Goal: Check status

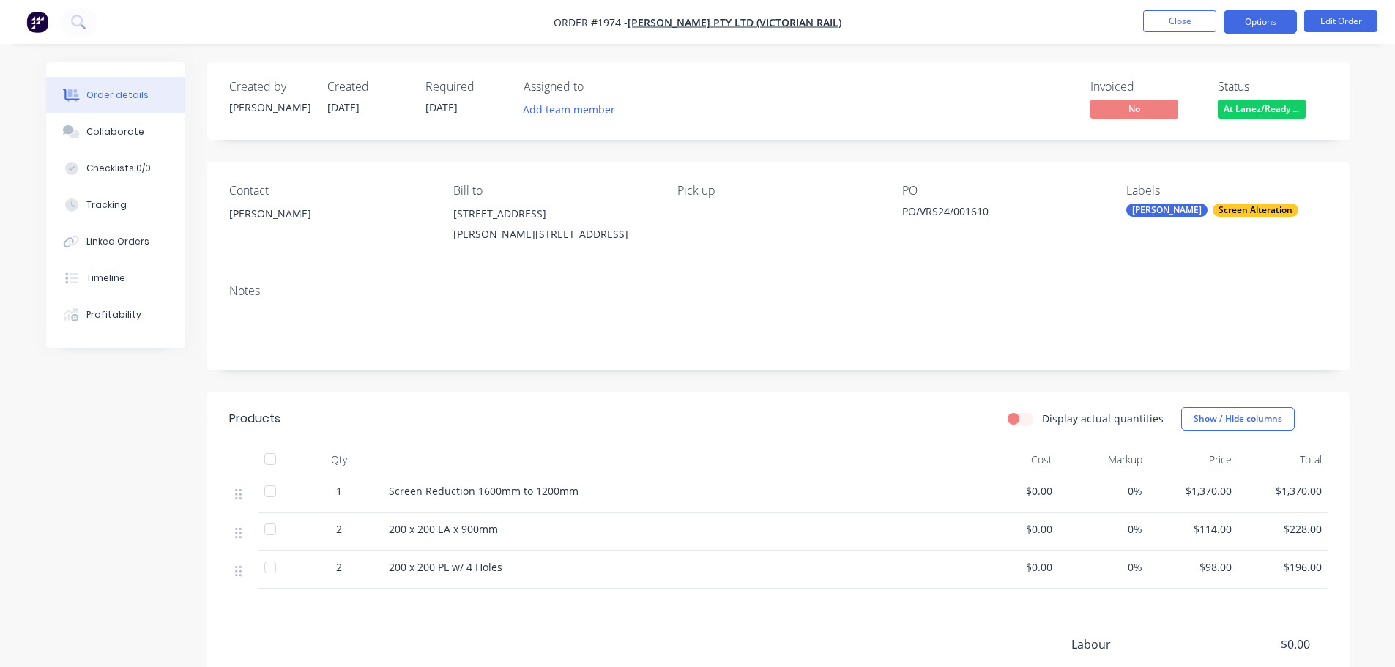
click at [1248, 27] on button "Options" at bounding box center [1260, 21] width 73 height 23
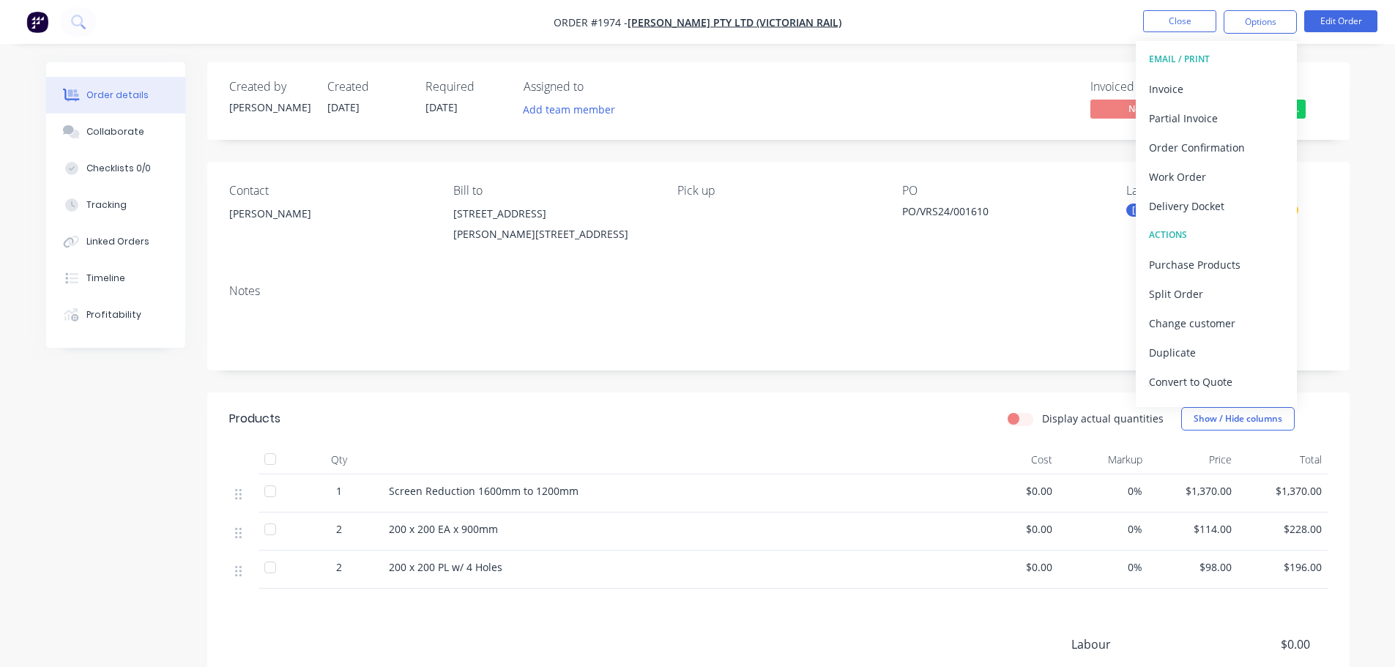
click at [1053, 42] on nav "Order #1974 - [PERSON_NAME] PTY LTD (VICTORIAN RAIL) Close Options EMAIL / PRIN…" at bounding box center [697, 22] width 1395 height 44
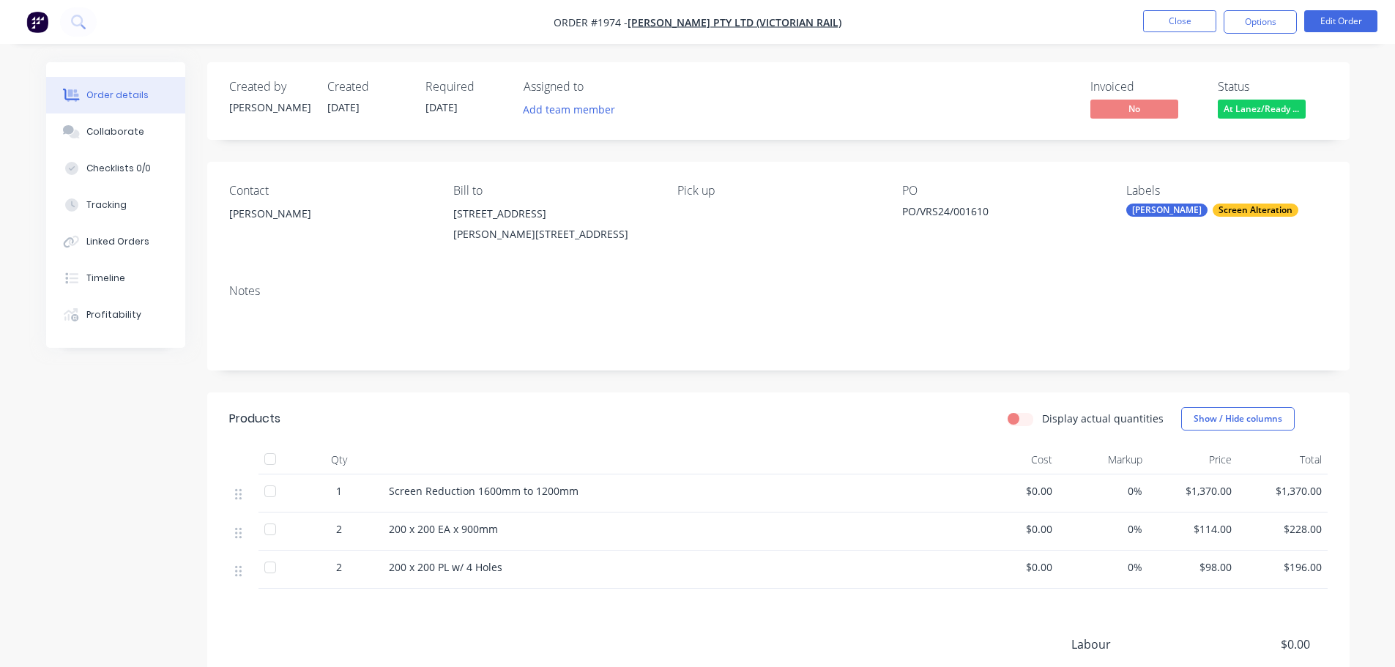
click at [1237, 97] on div "Status At Lanez/Ready ..." at bounding box center [1273, 101] width 110 height 42
click at [1240, 99] on div "Status At Lanez/Ready ..." at bounding box center [1273, 101] width 110 height 42
click at [1244, 103] on span "At Lanez/Ready ..." at bounding box center [1262, 109] width 88 height 18
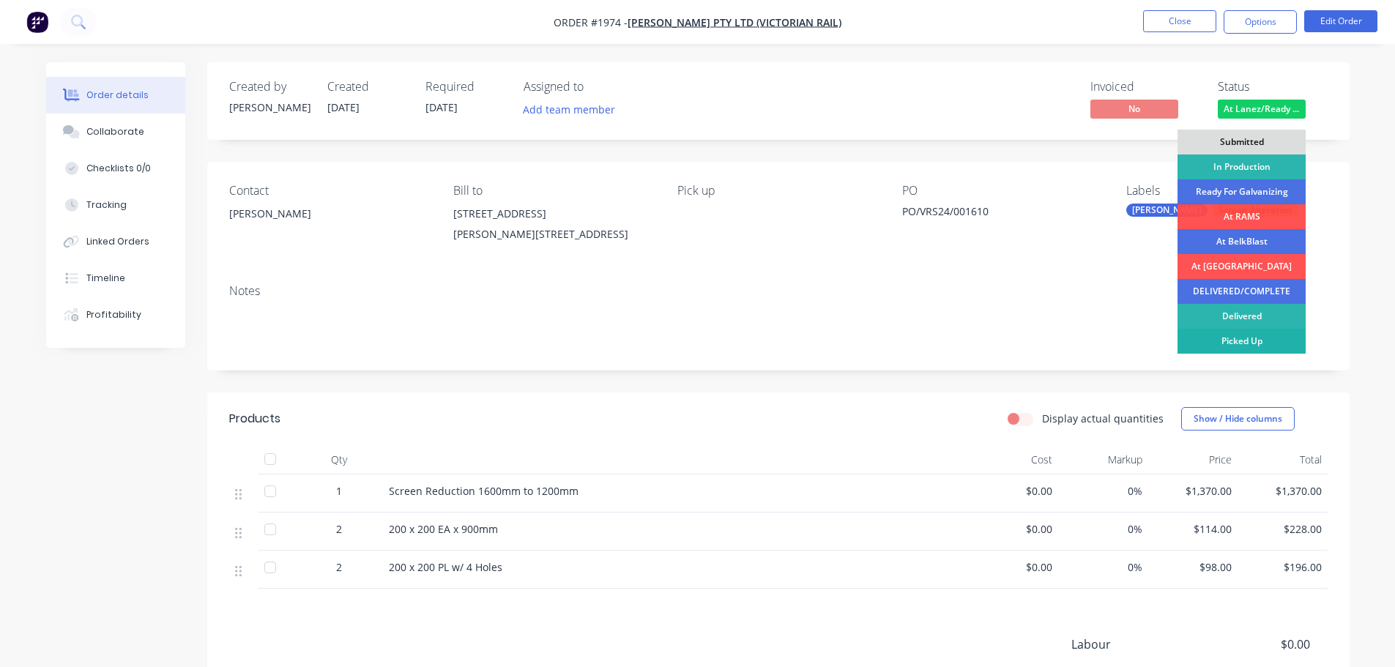
click at [1236, 345] on div "Picked Up" at bounding box center [1242, 341] width 128 height 25
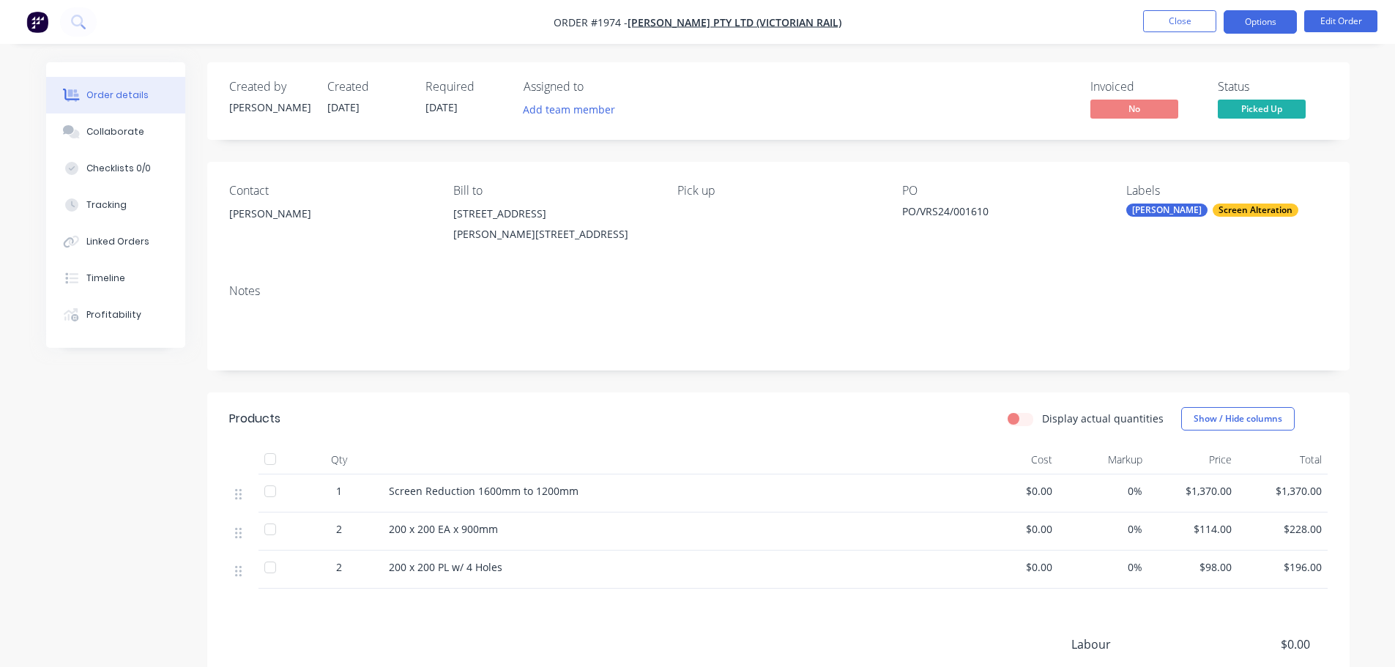
click at [1270, 19] on button "Options" at bounding box center [1260, 21] width 73 height 23
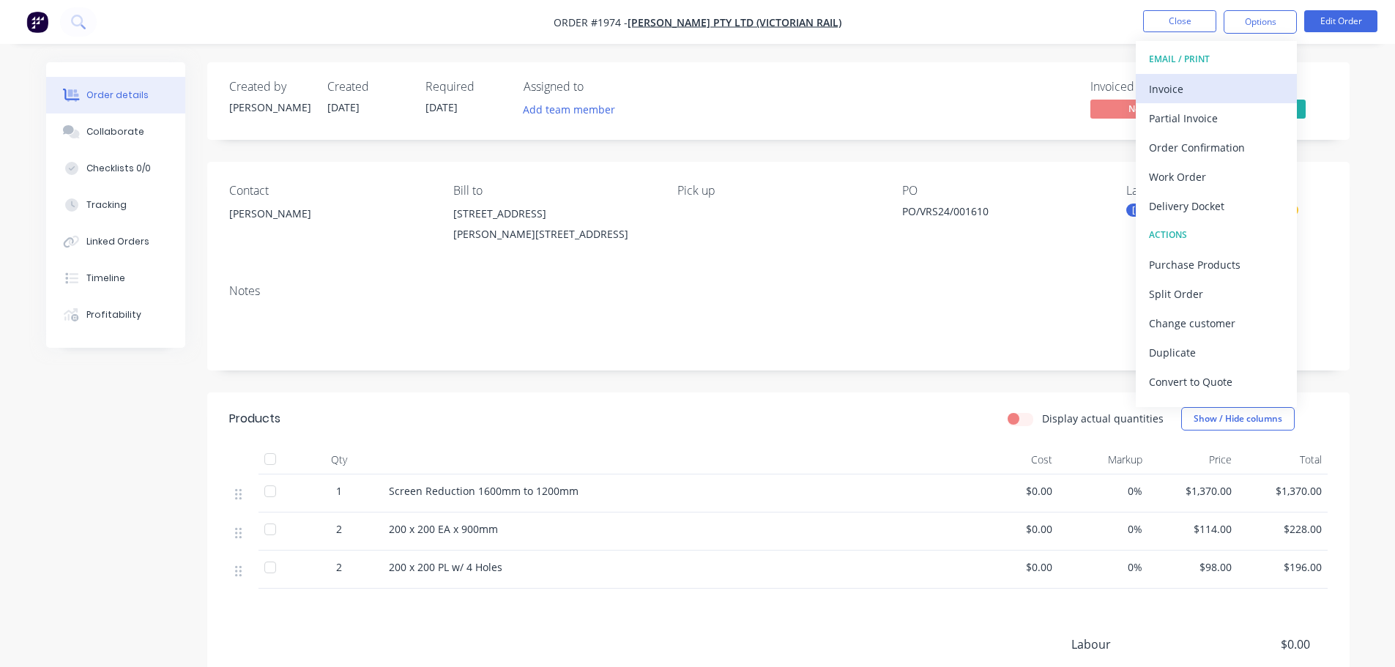
click at [1214, 99] on div "Invoice" at bounding box center [1216, 88] width 135 height 21
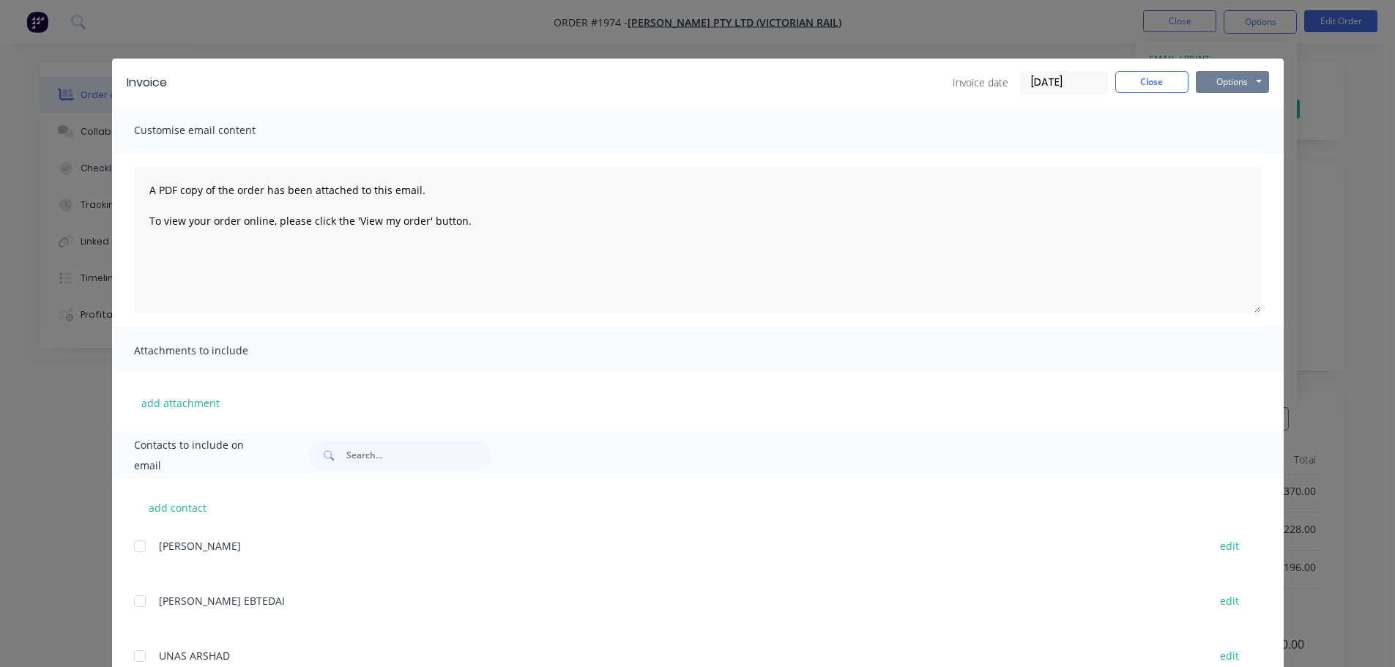
click at [1212, 86] on button "Options" at bounding box center [1232, 82] width 73 height 22
click at [1219, 128] on button "Print" at bounding box center [1243, 132] width 94 height 24
click at [1139, 91] on button "Close" at bounding box center [1152, 82] width 73 height 22
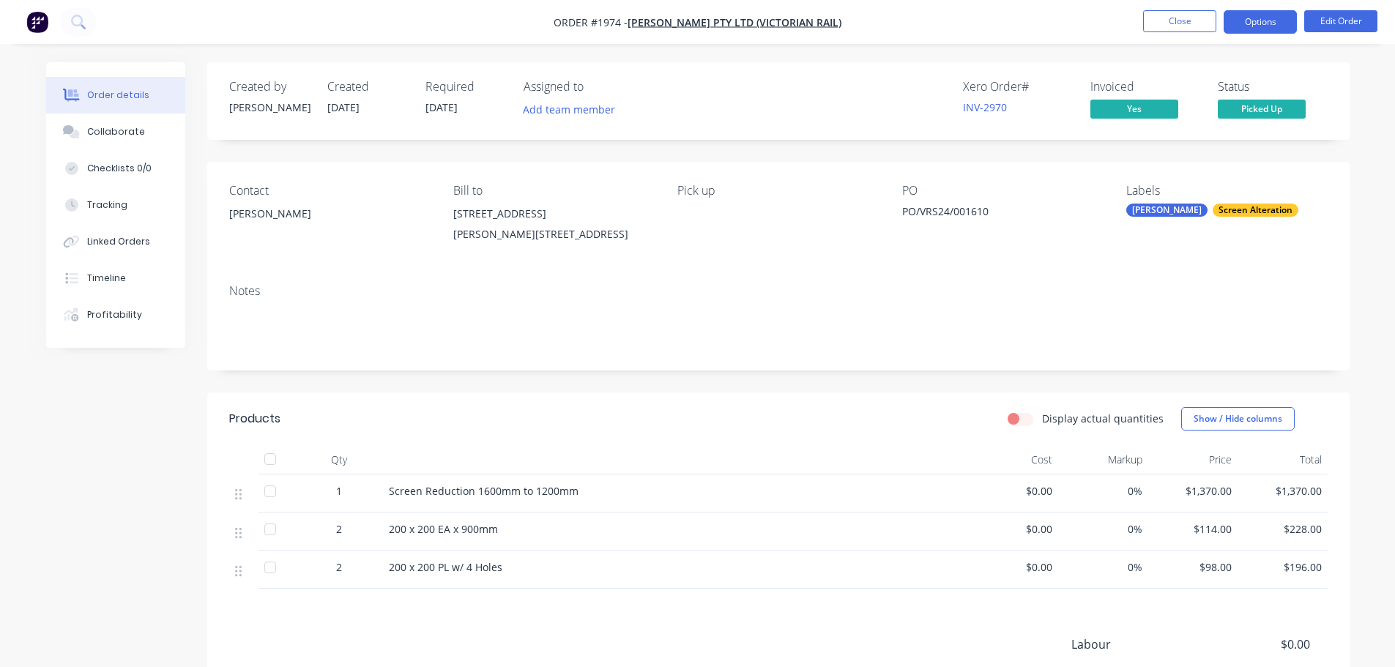
click at [1252, 26] on button "Options" at bounding box center [1260, 21] width 73 height 23
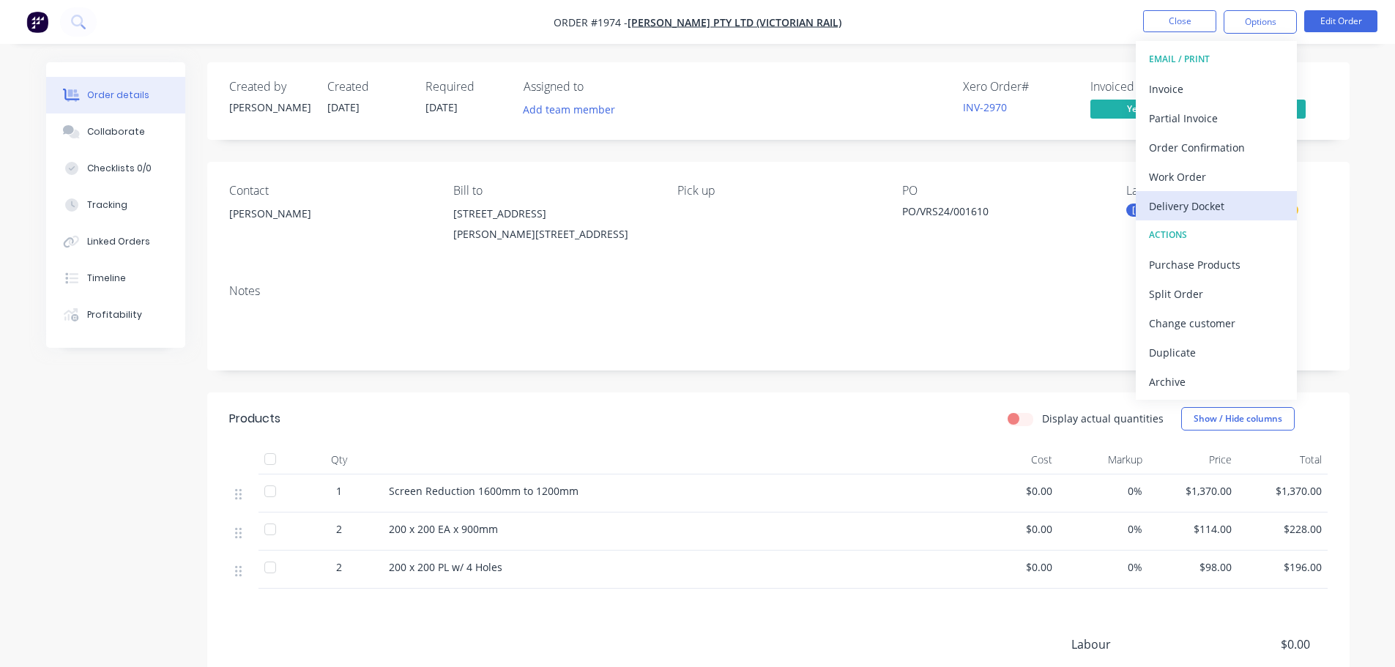
click at [1231, 196] on div "Delivery Docket" at bounding box center [1216, 206] width 135 height 21
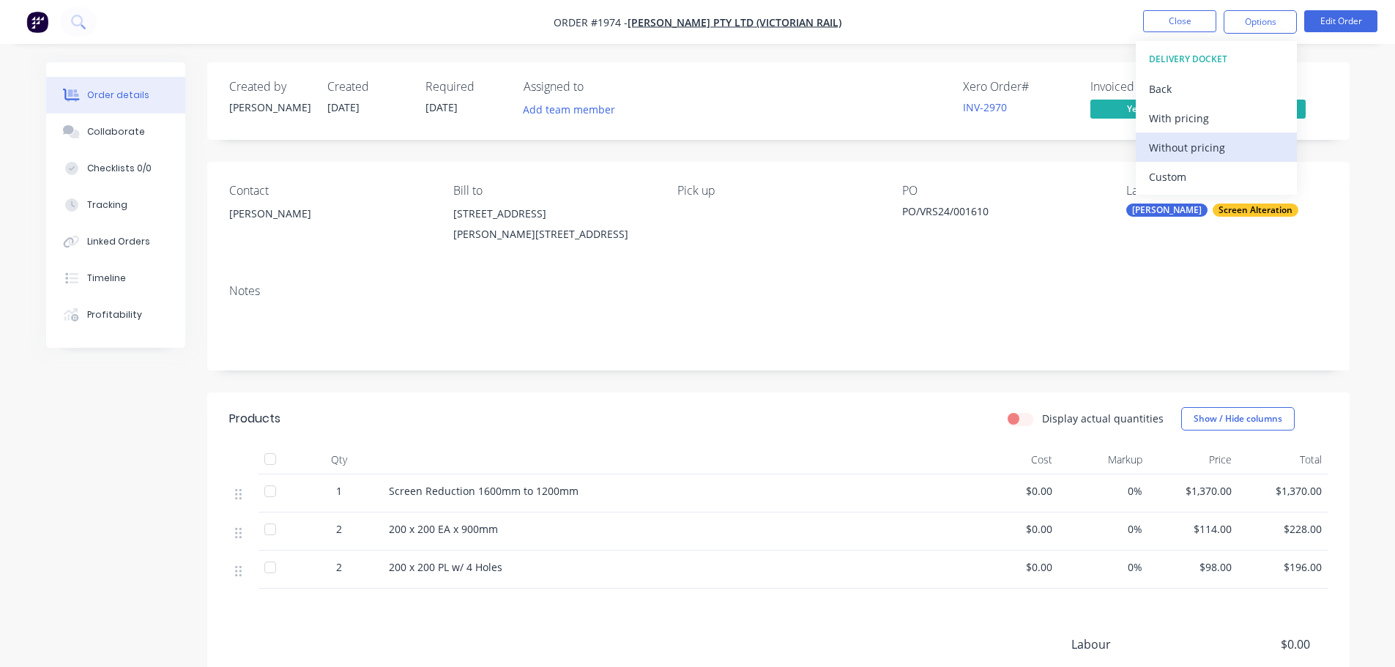
click at [1237, 152] on div "Without pricing" at bounding box center [1216, 147] width 135 height 21
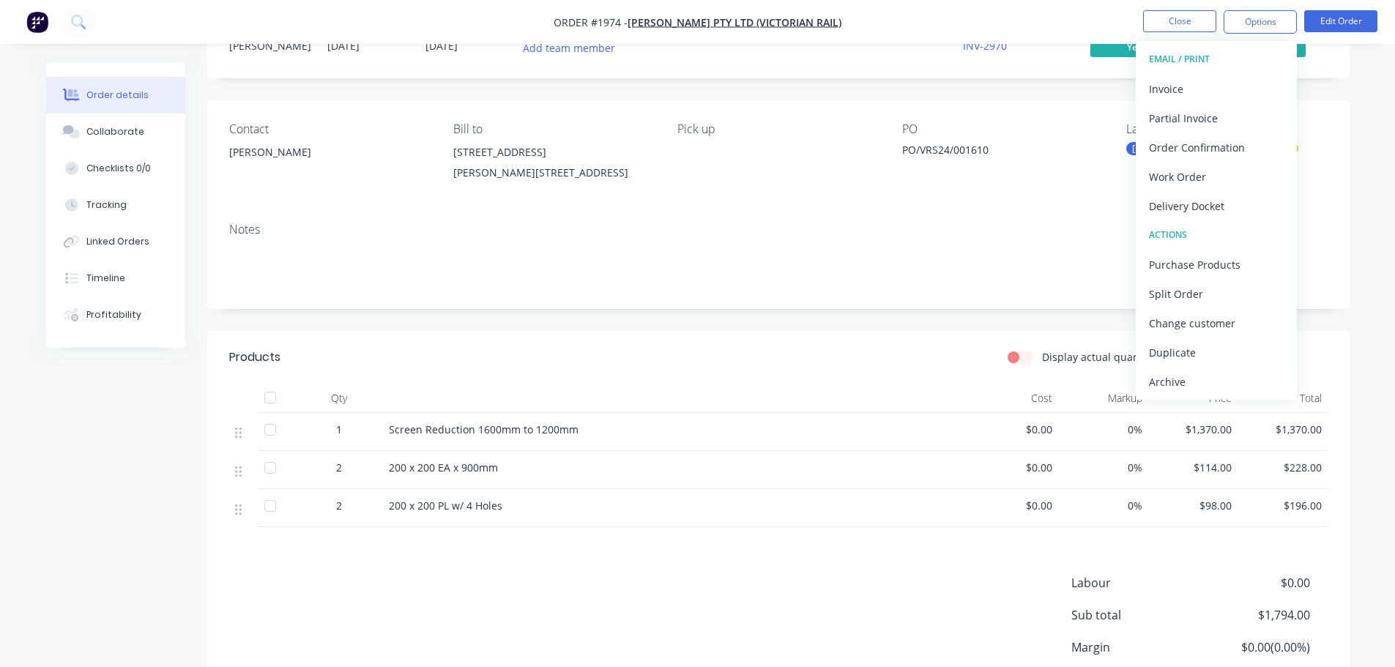
scroll to position [182, 0]
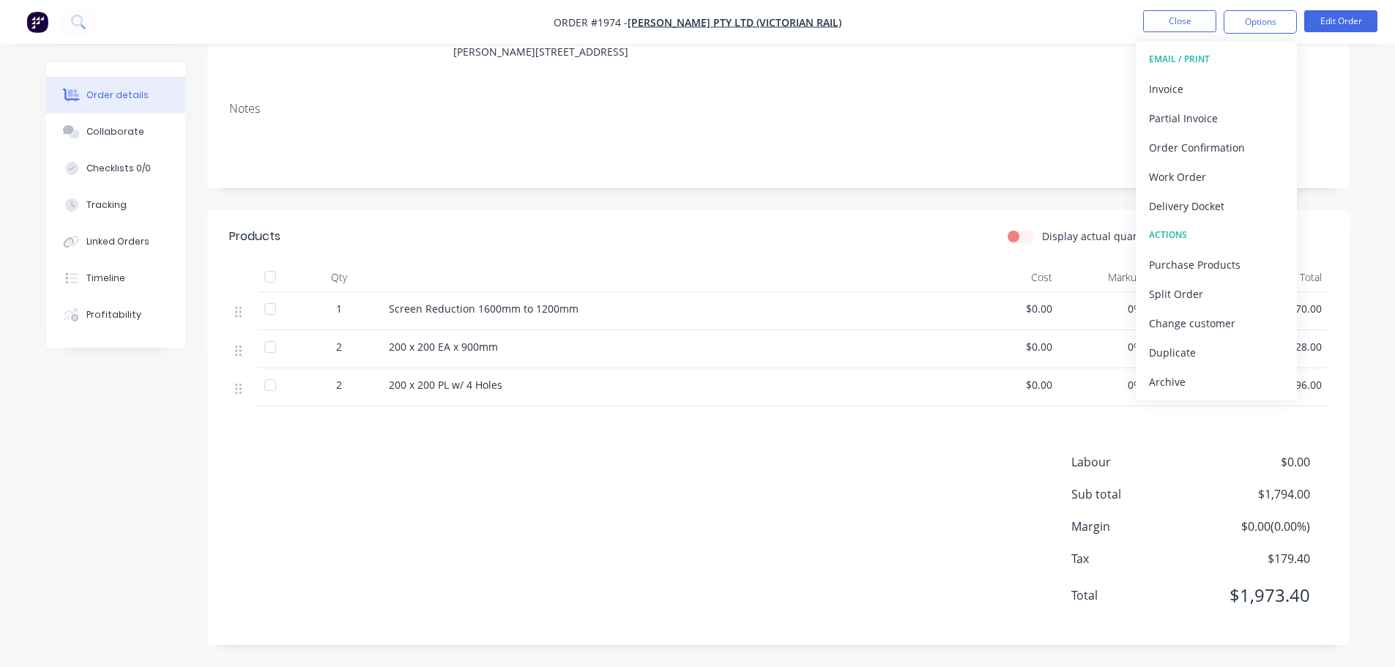
click at [632, 67] on div "[STREET_ADDRESS][PERSON_NAME]" at bounding box center [553, 44] width 201 height 47
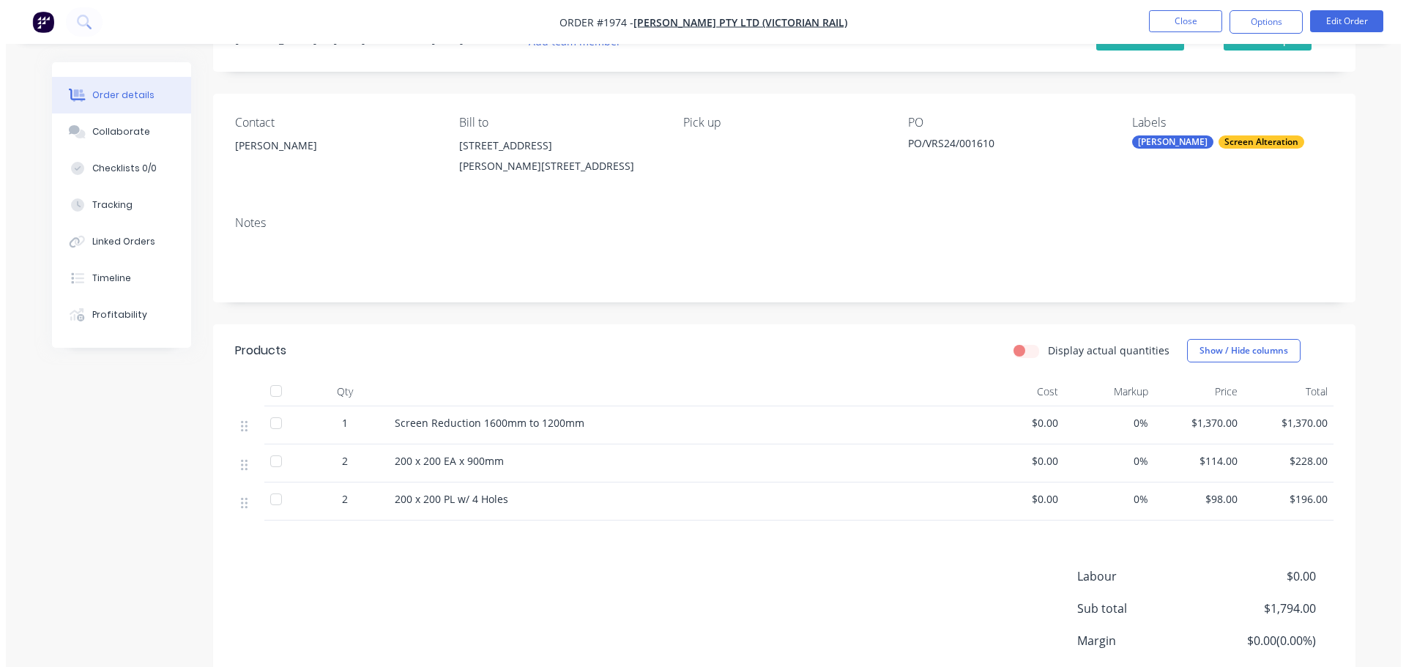
scroll to position [0, 0]
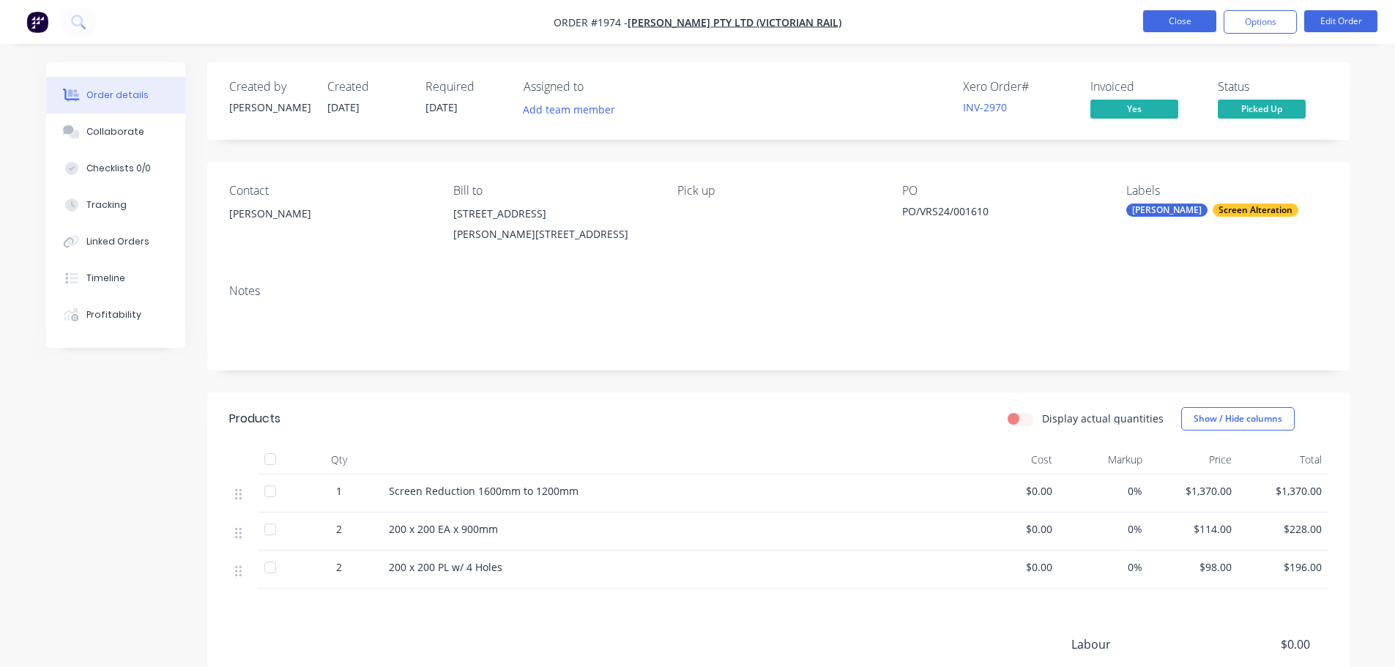
click at [1207, 18] on button "Close" at bounding box center [1180, 21] width 73 height 22
